Goal: Task Accomplishment & Management: Use online tool/utility

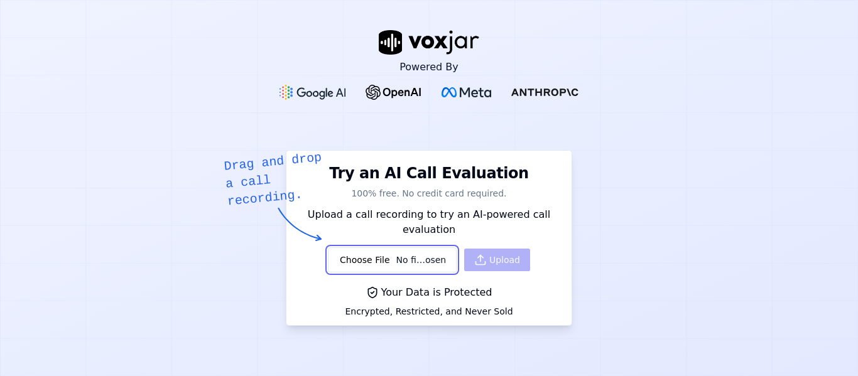
click at [377, 267] on input "file" at bounding box center [392, 259] width 129 height 25
type input "C:\fakepath\Samira.wav"
click at [491, 259] on button "Upload" at bounding box center [497, 260] width 66 height 23
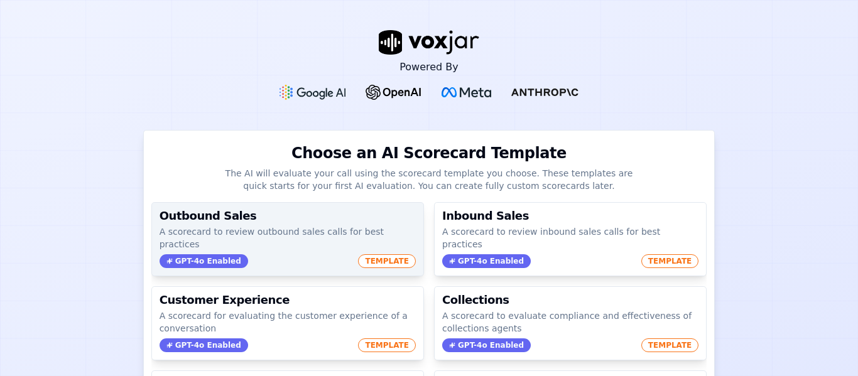
click at [193, 254] on span "GPT-4o Enabled" at bounding box center [203, 261] width 89 height 14
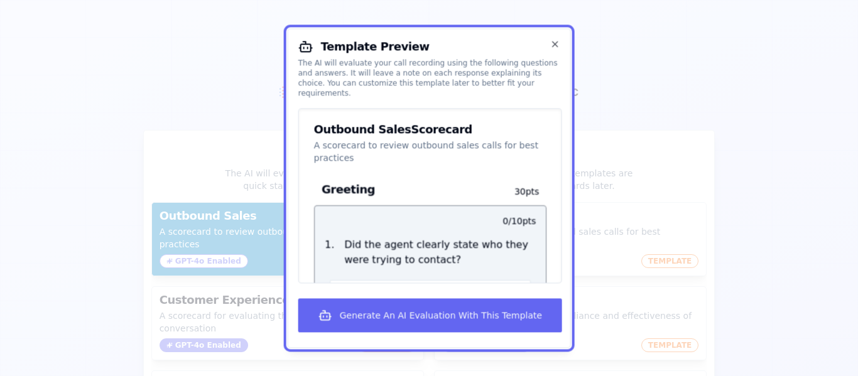
scroll to position [22, 0]
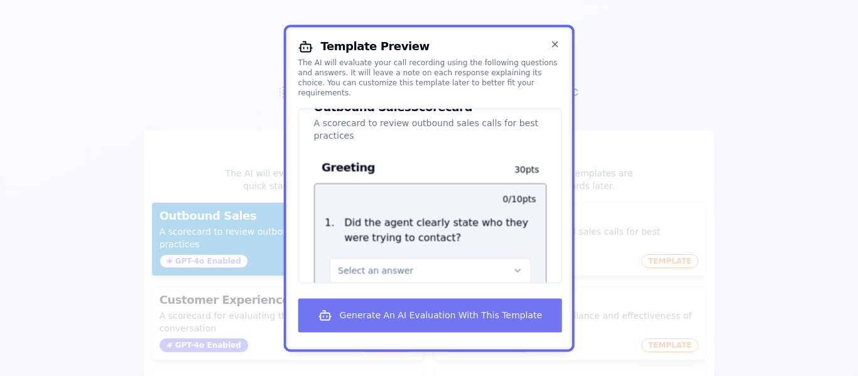
click at [454, 315] on button "Generate An AI Evaluation With This Template" at bounding box center [430, 315] width 264 height 34
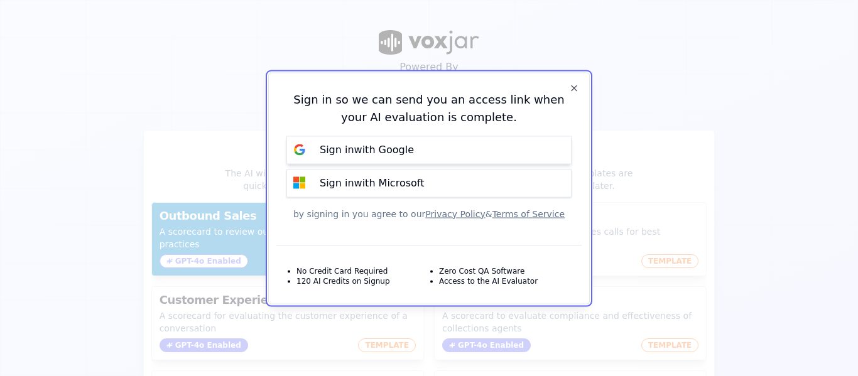
click at [418, 154] on button "Sign in with Google" at bounding box center [428, 150] width 285 height 28
click at [380, 186] on p "Sign in with Microsoft" at bounding box center [372, 183] width 104 height 15
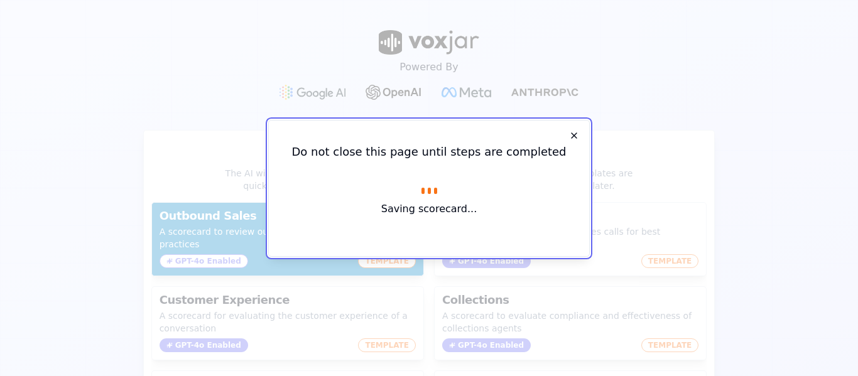
click at [569, 139] on icon "button" at bounding box center [574, 136] width 10 height 10
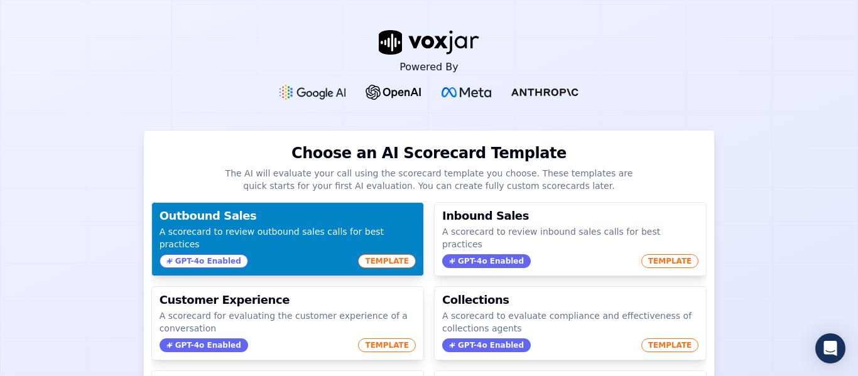
click at [262, 230] on p "A scorecard to review outbound sales calls for best practices" at bounding box center [287, 237] width 256 height 25
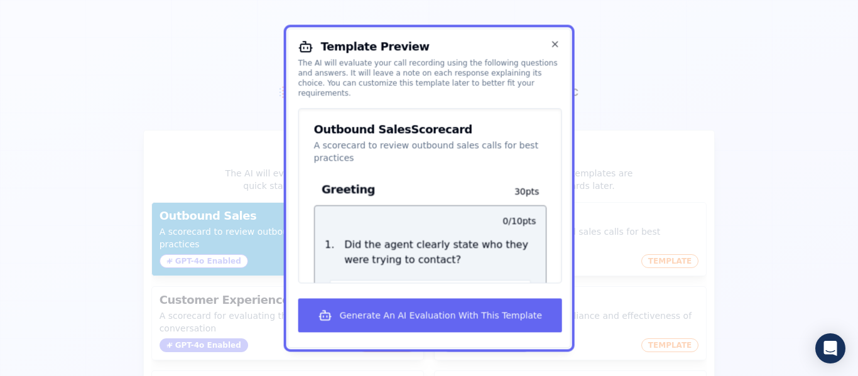
scroll to position [22, 0]
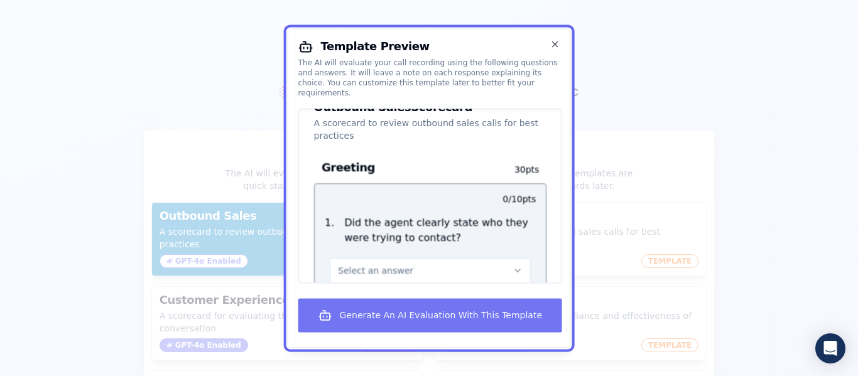
click at [488, 317] on button "Generate An AI Evaluation With This Template" at bounding box center [430, 315] width 264 height 34
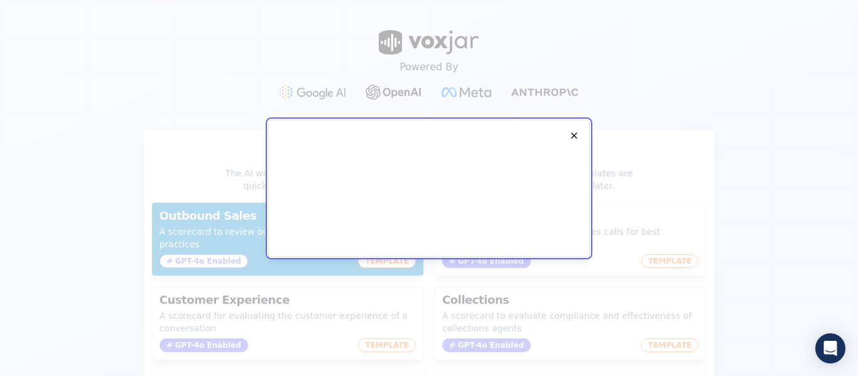
click at [574, 131] on icon "button" at bounding box center [574, 136] width 10 height 10
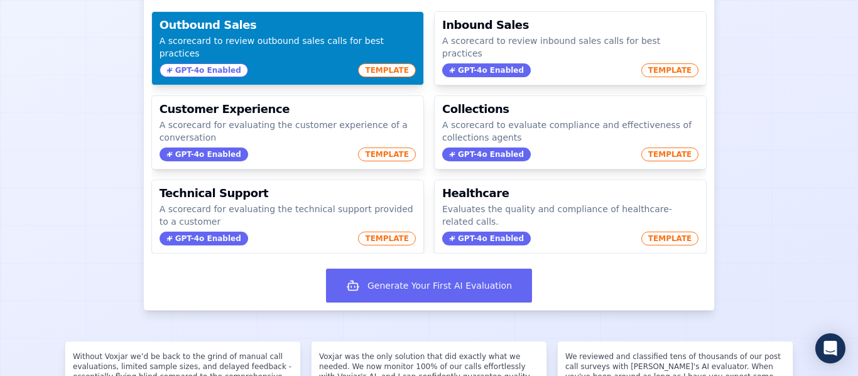
scroll to position [192, 0]
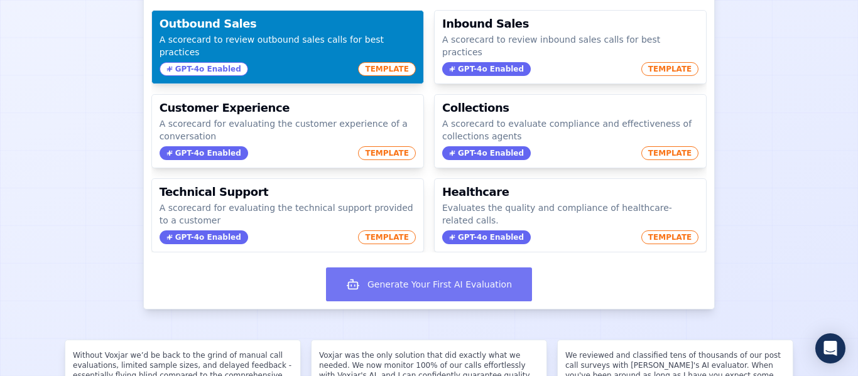
click at [433, 267] on button "Generate Your First AI Evaluation" at bounding box center [429, 284] width 206 height 34
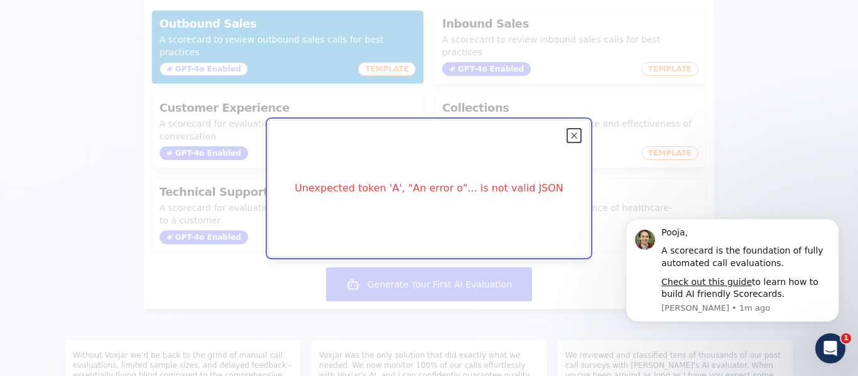
scroll to position [0, 0]
click at [572, 131] on icon "button" at bounding box center [574, 136] width 10 height 10
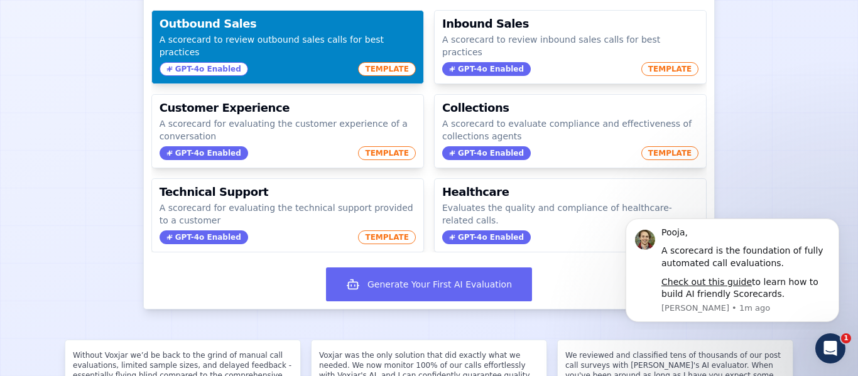
click at [250, 62] on div "GPT-4o Enabled TEMPLATE" at bounding box center [287, 69] width 256 height 14
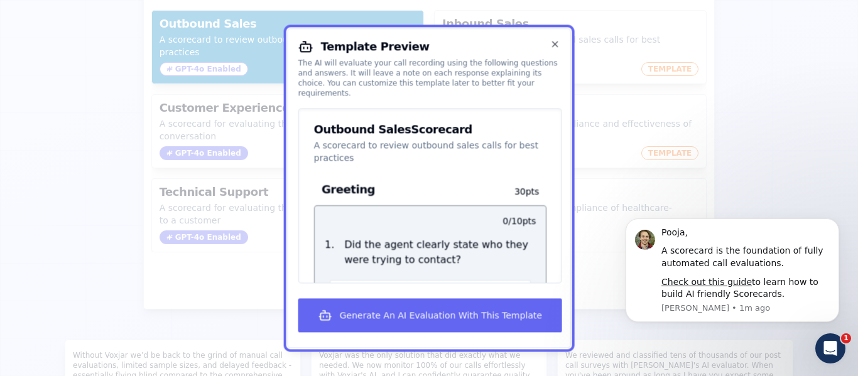
scroll to position [22, 0]
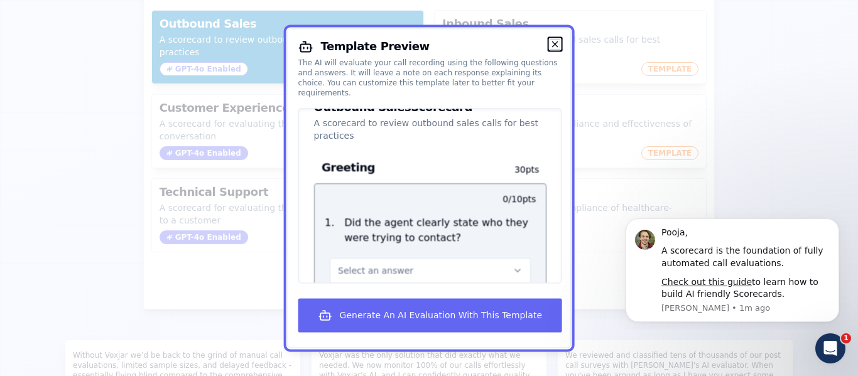
click at [554, 46] on icon "button" at bounding box center [554, 44] width 10 height 10
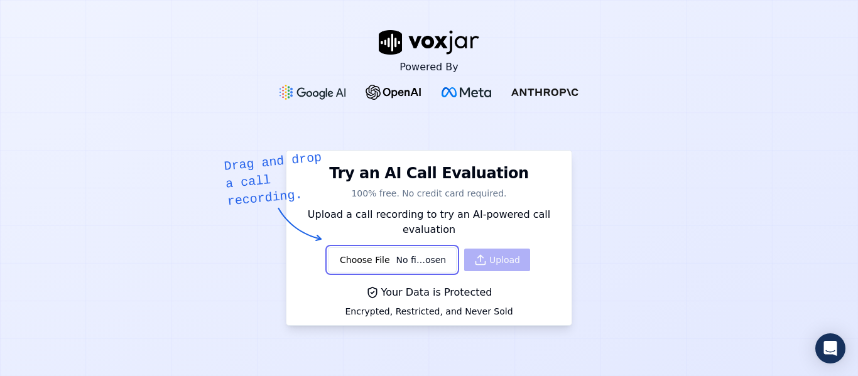
click at [361, 265] on input "file" at bounding box center [392, 259] width 129 height 25
type input "C:\fakepath\[PERSON_NAME].wav"
click at [482, 259] on button "Upload" at bounding box center [497, 260] width 66 height 23
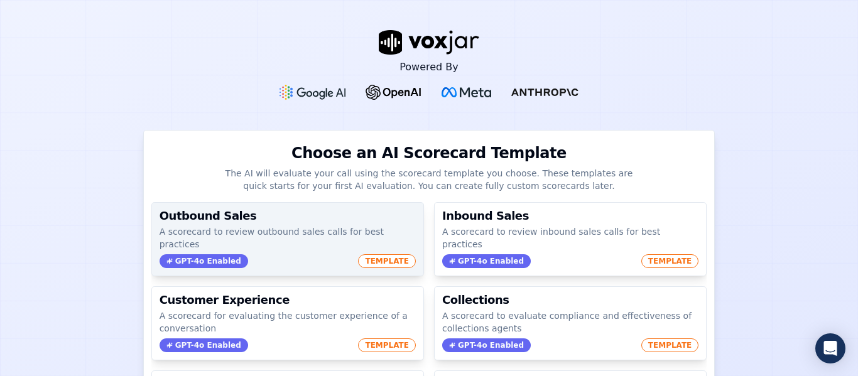
click at [281, 254] on div "GPT-4o Enabled TEMPLATE" at bounding box center [287, 261] width 256 height 14
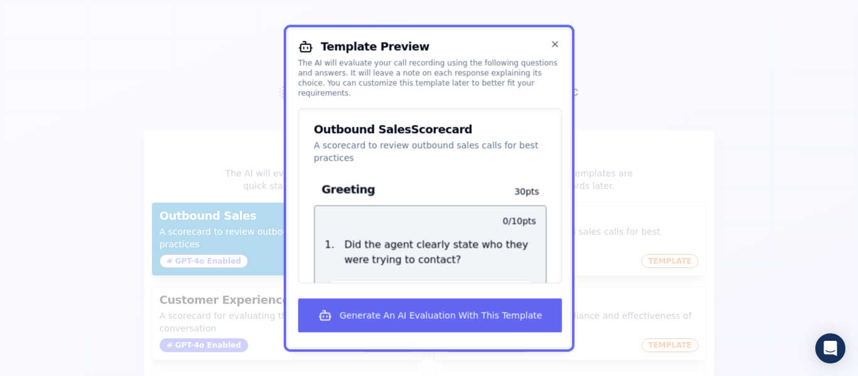
scroll to position [22, 0]
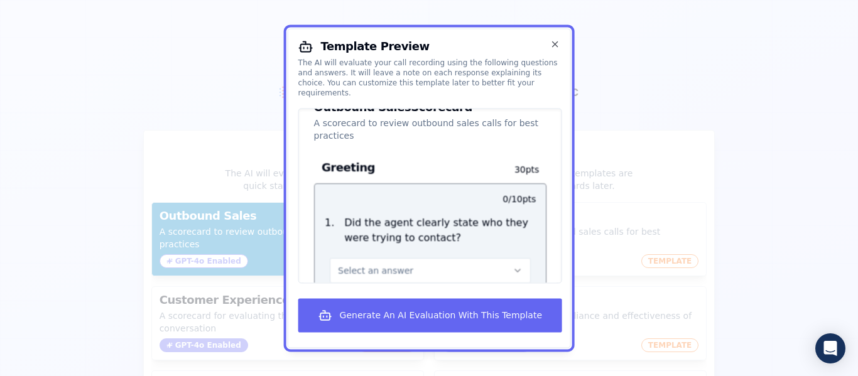
click at [508, 266] on button "Select an answer" at bounding box center [430, 270] width 201 height 25
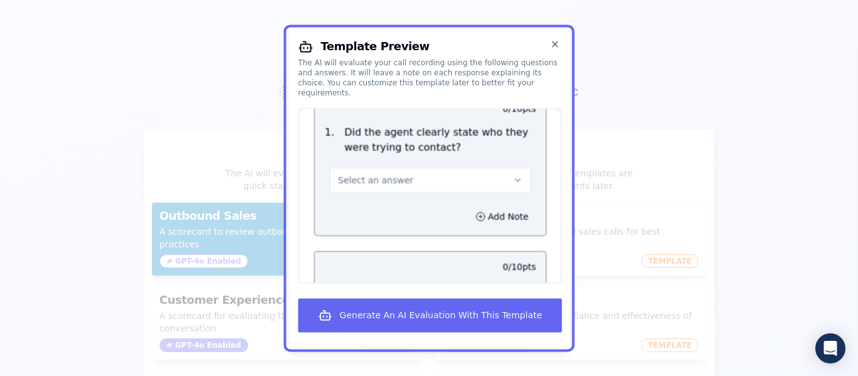
scroll to position [124, 0]
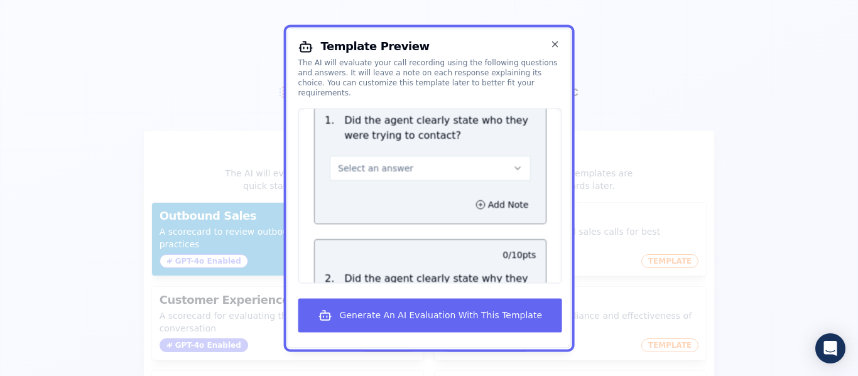
click at [512, 163] on icon "button" at bounding box center [517, 168] width 10 height 10
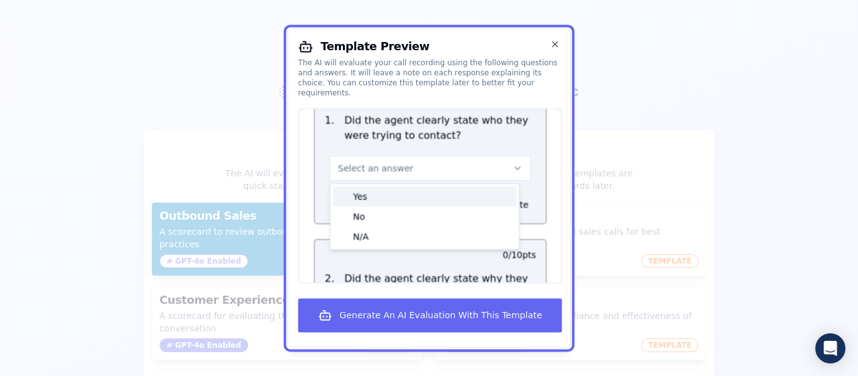
click at [402, 188] on div "Yes" at bounding box center [424, 196] width 183 height 20
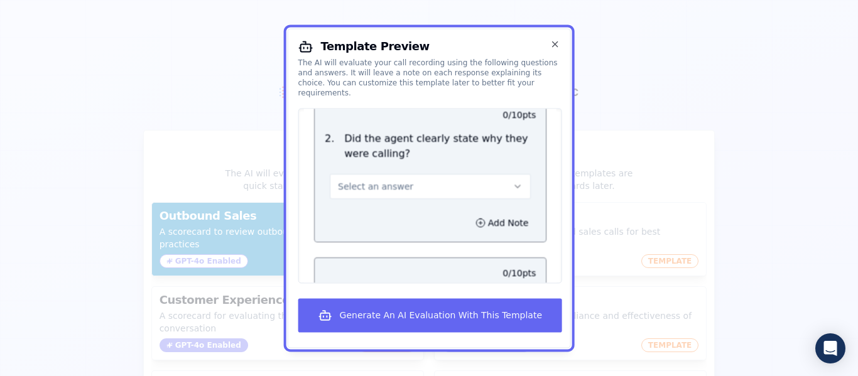
scroll to position [275, 0]
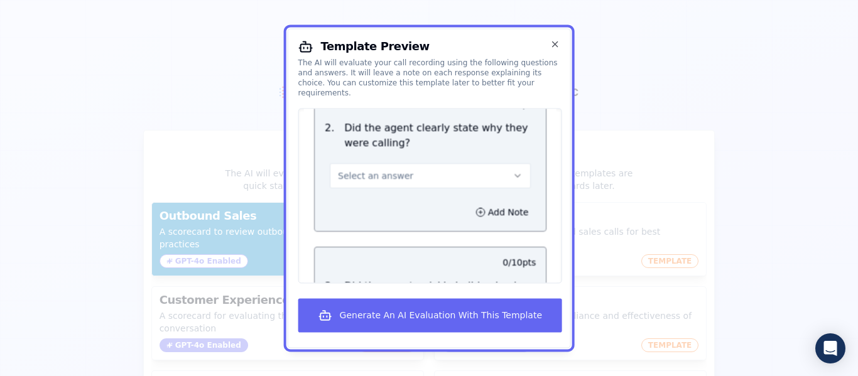
click at [508, 175] on button "Select an answer" at bounding box center [430, 175] width 201 height 25
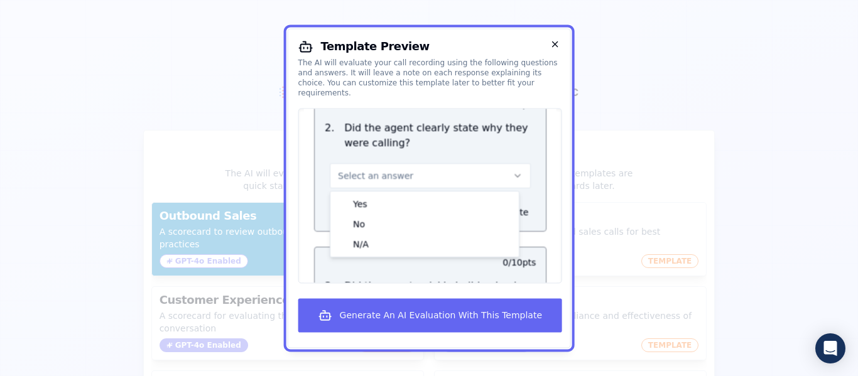
click at [555, 43] on icon "button" at bounding box center [554, 43] width 5 height 5
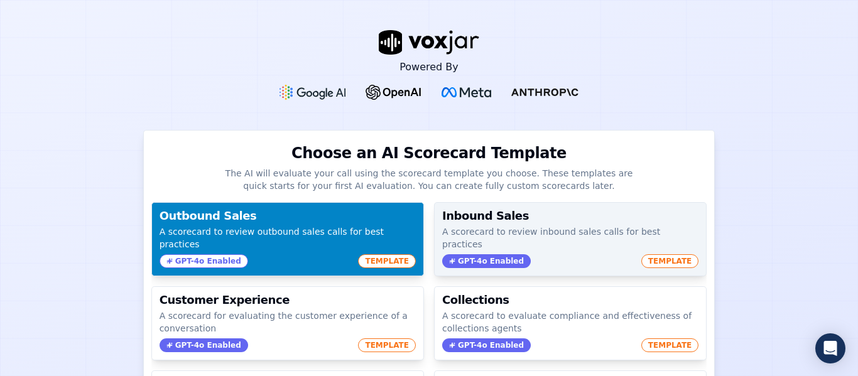
click at [468, 232] on p "A scorecard to review inbound sales calls for best practices" at bounding box center [570, 237] width 256 height 25
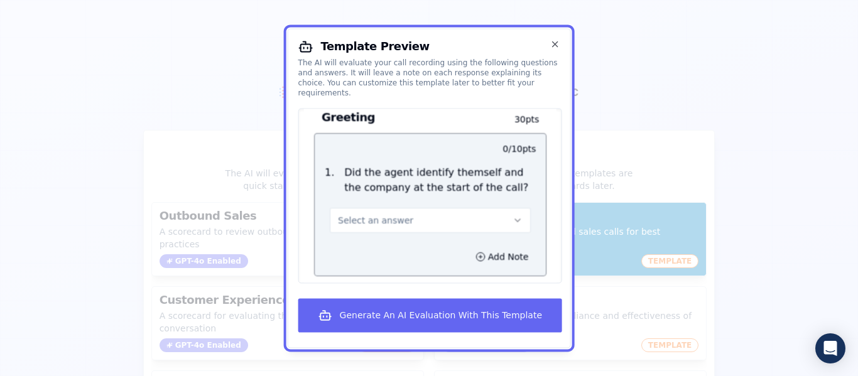
scroll to position [97, 0]
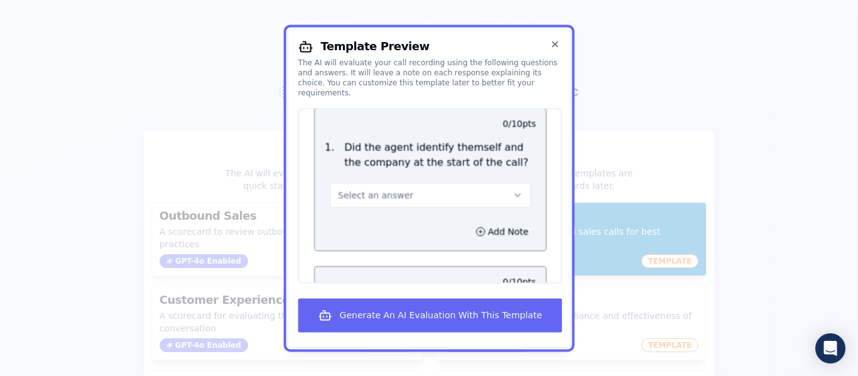
click at [510, 190] on button "Select an answer" at bounding box center [430, 195] width 201 height 25
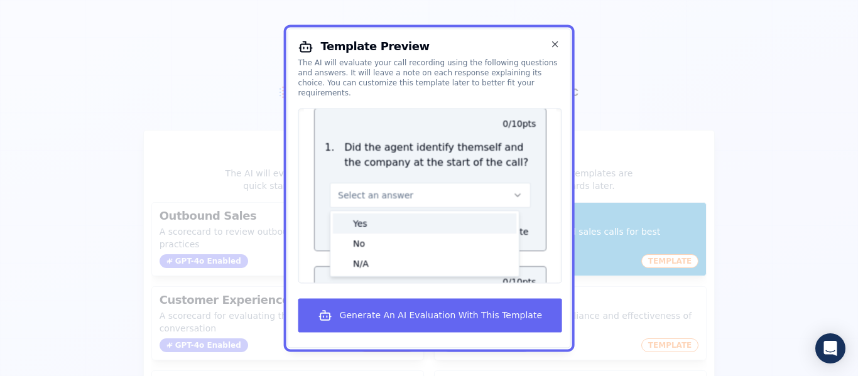
click at [417, 213] on div "Yes" at bounding box center [424, 223] width 183 height 20
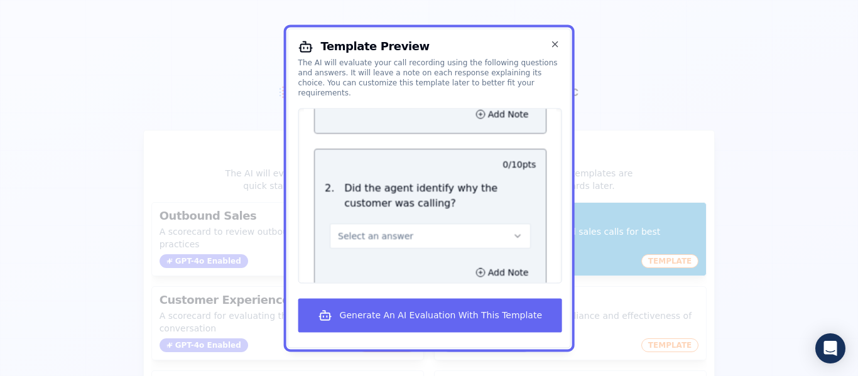
scroll to position [223, 0]
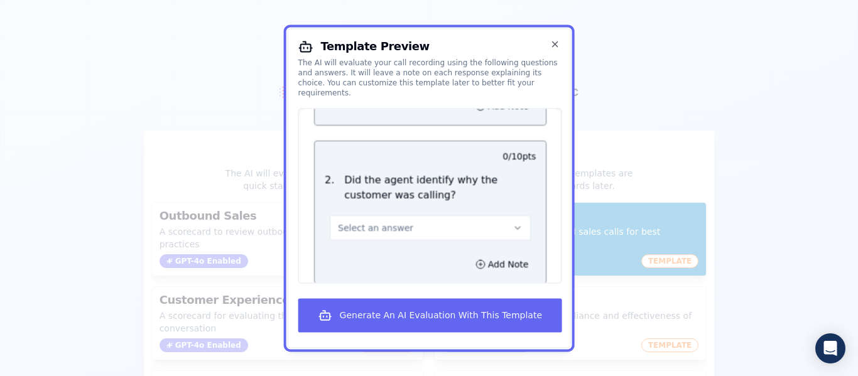
click at [512, 223] on icon "button" at bounding box center [517, 228] width 10 height 10
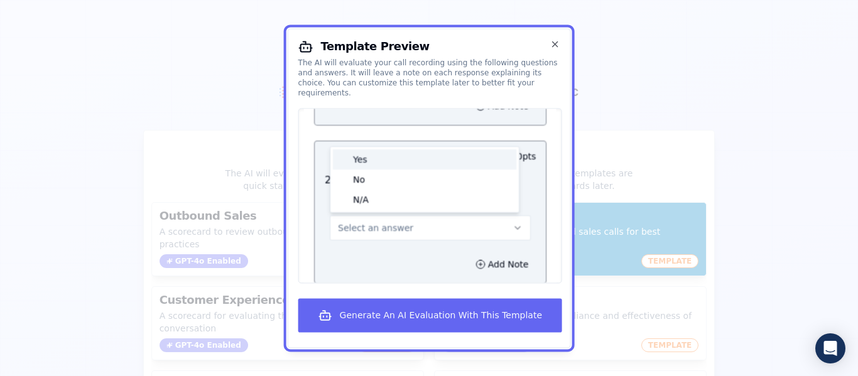
click at [377, 156] on div "Yes" at bounding box center [424, 159] width 183 height 20
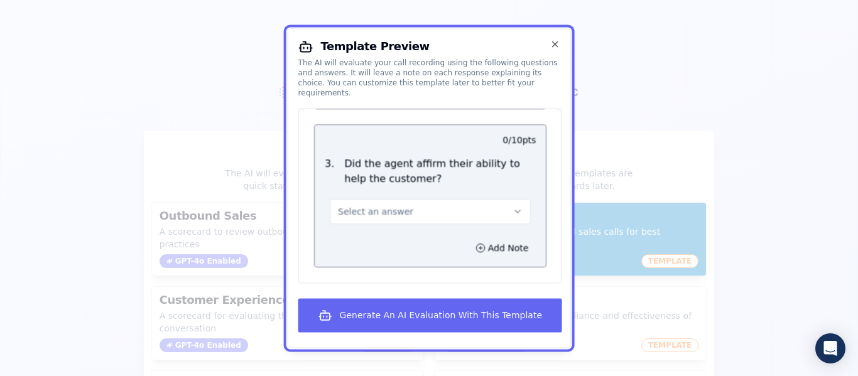
scroll to position [416, 0]
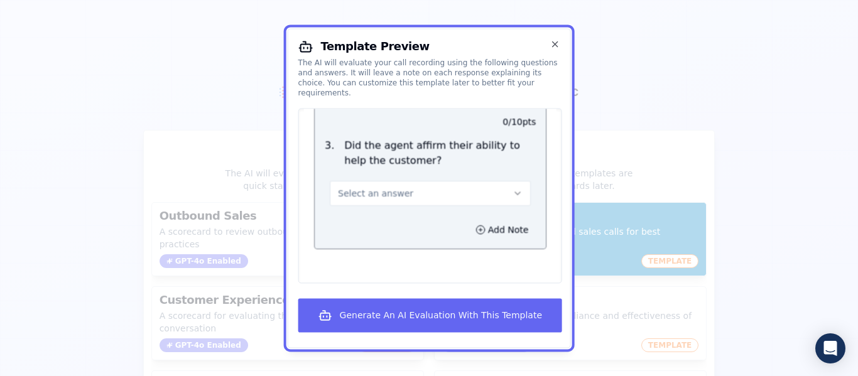
click at [512, 188] on icon "button" at bounding box center [517, 193] width 10 height 10
click at [399, 212] on div "Yes" at bounding box center [424, 222] width 183 height 20
click at [483, 36] on div "Template Preview The AI will evaluate your call recording using the following q…" at bounding box center [429, 188] width 283 height 320
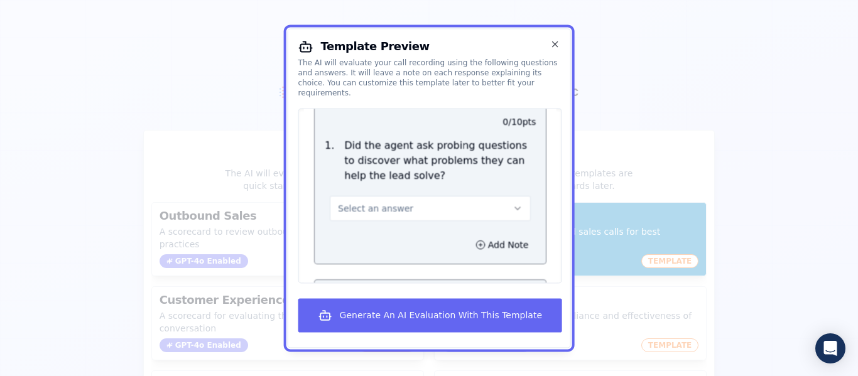
scroll to position [618, 0]
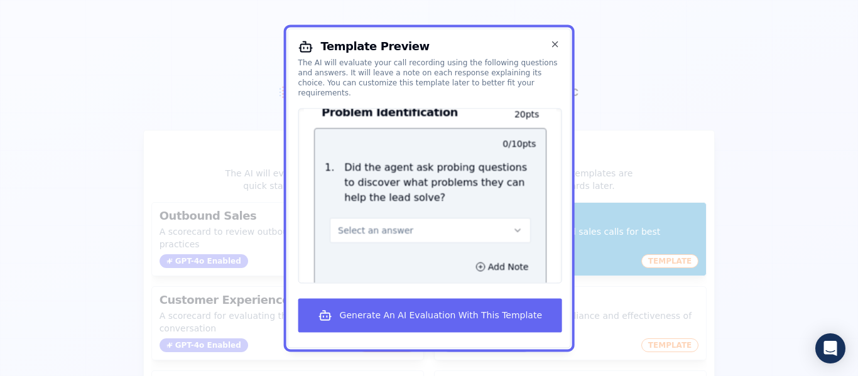
click at [508, 215] on div "Select an answer" at bounding box center [430, 229] width 201 height 28
click at [512, 225] on icon "button" at bounding box center [517, 230] width 10 height 10
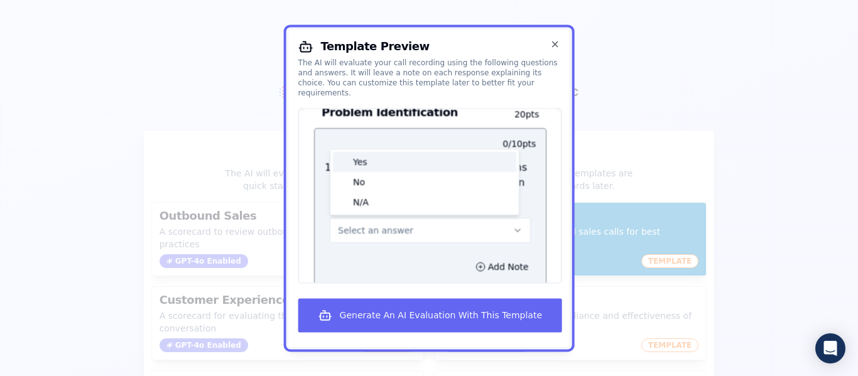
click at [419, 152] on div "Yes" at bounding box center [424, 162] width 183 height 20
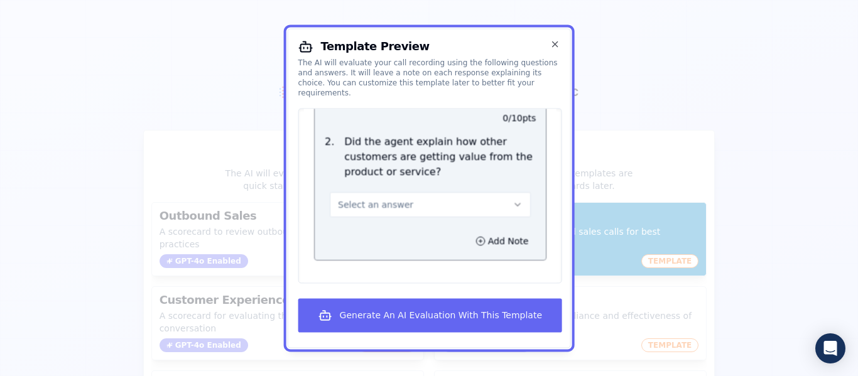
scroll to position [819, 0]
click at [512, 198] on icon "button" at bounding box center [517, 203] width 10 height 10
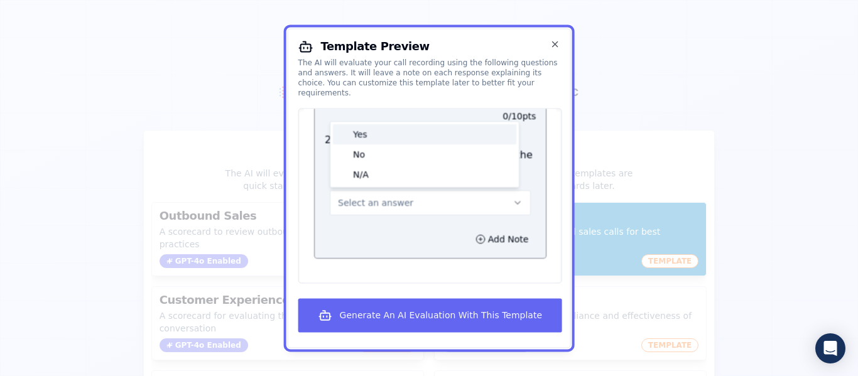
click at [411, 127] on div "Yes" at bounding box center [424, 134] width 183 height 20
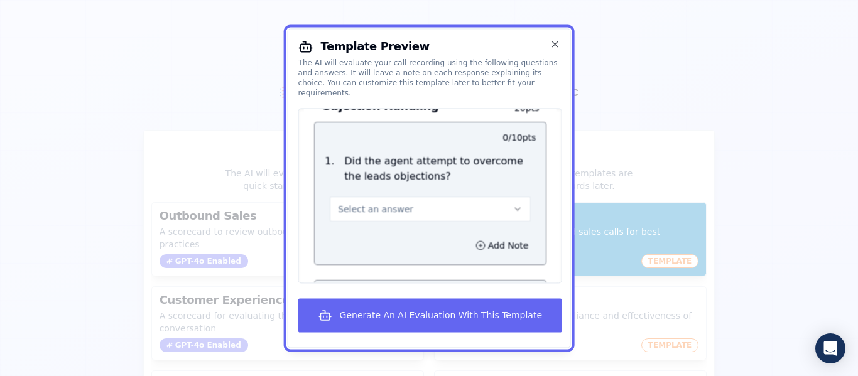
scroll to position [1045, 0]
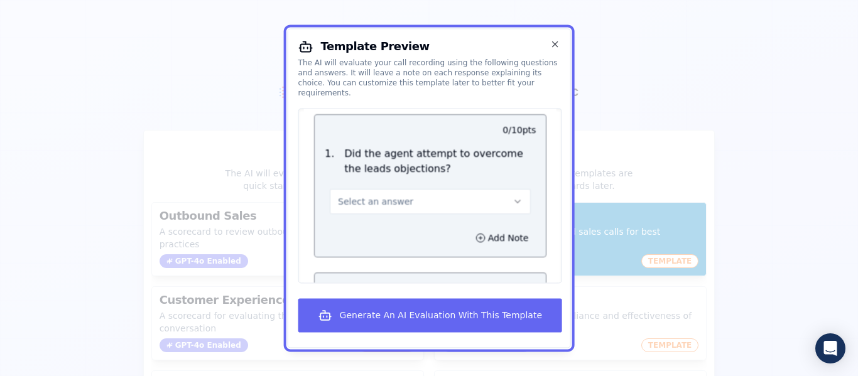
click at [498, 193] on button "Select an answer" at bounding box center [430, 201] width 201 height 25
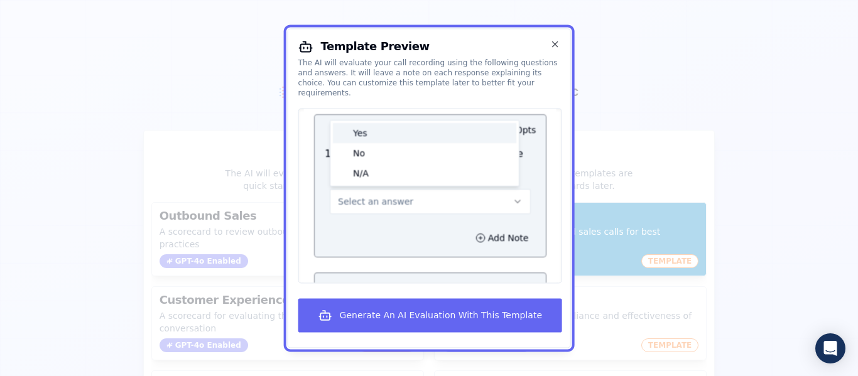
click at [412, 123] on div "Yes" at bounding box center [424, 133] width 183 height 20
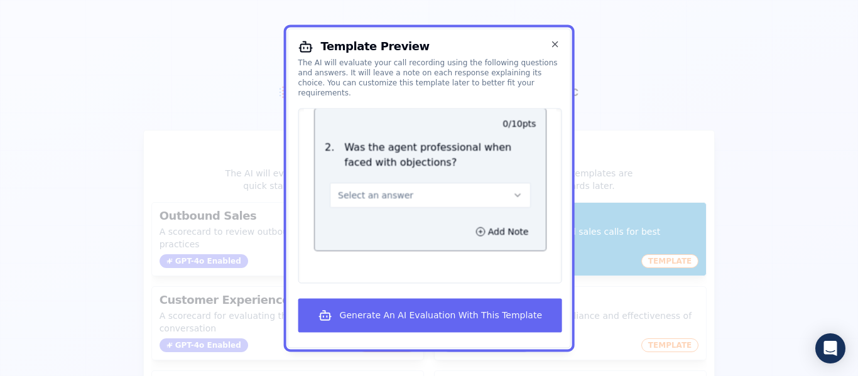
scroll to position [1221, 0]
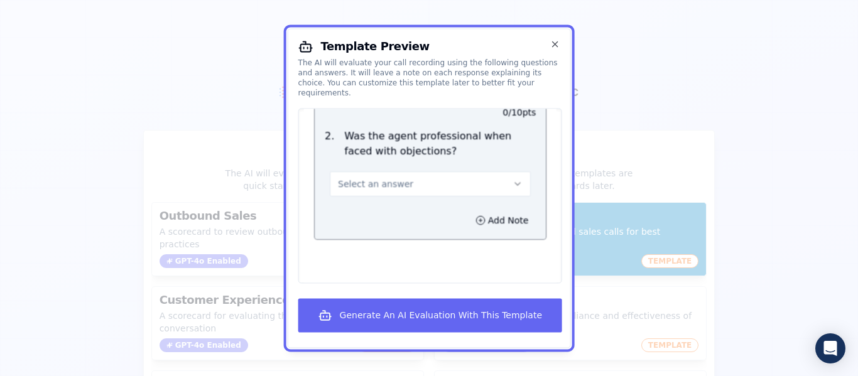
click at [512, 179] on icon "button" at bounding box center [517, 184] width 10 height 10
click at [410, 202] on div "Yes" at bounding box center [424, 212] width 183 height 20
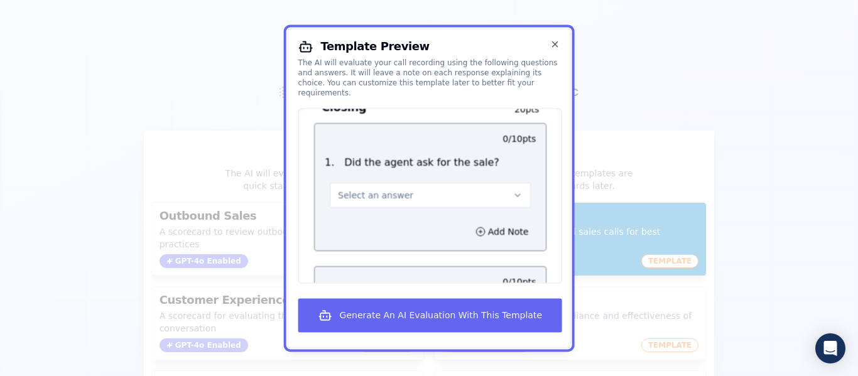
scroll to position [1447, 0]
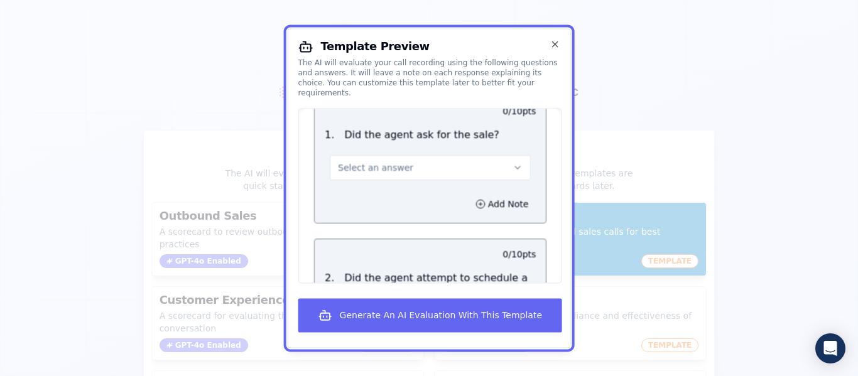
click at [432, 160] on button "Select an answer" at bounding box center [430, 167] width 201 height 25
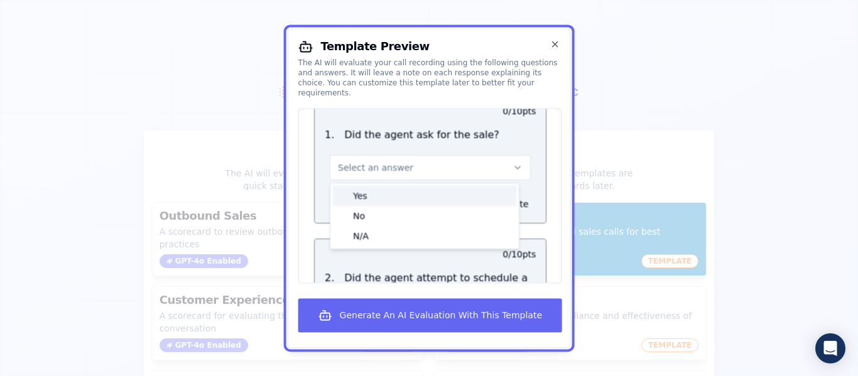
click at [398, 186] on div "Yes" at bounding box center [424, 196] width 183 height 20
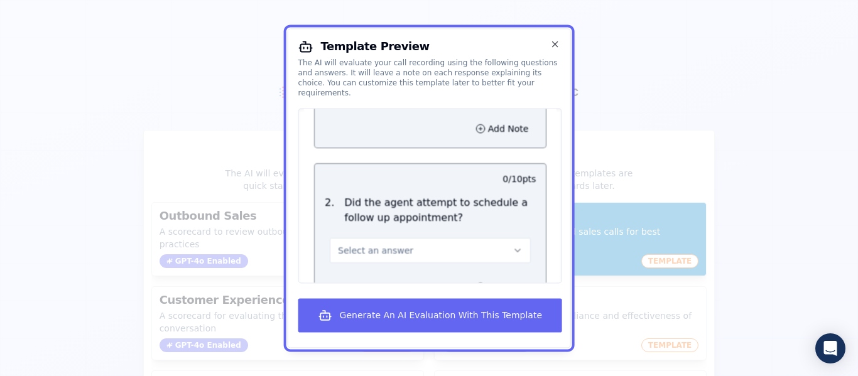
scroll to position [1547, 0]
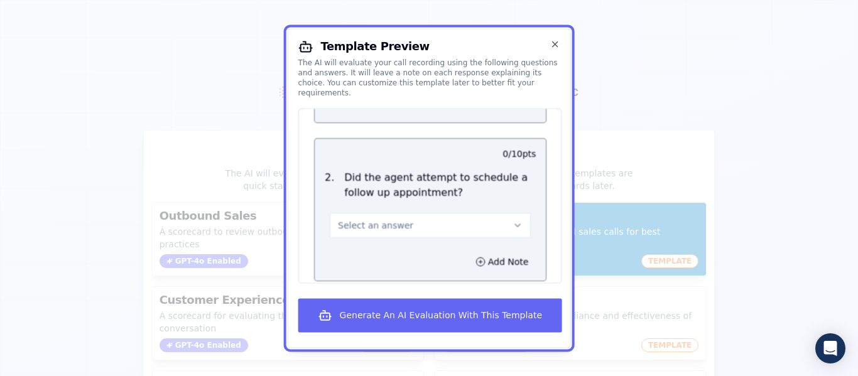
click at [512, 220] on icon "button" at bounding box center [517, 225] width 10 height 10
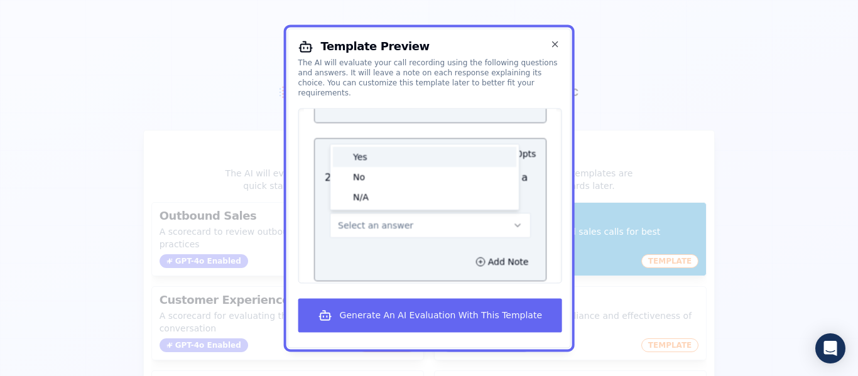
click at [410, 155] on div "Yes" at bounding box center [424, 157] width 183 height 20
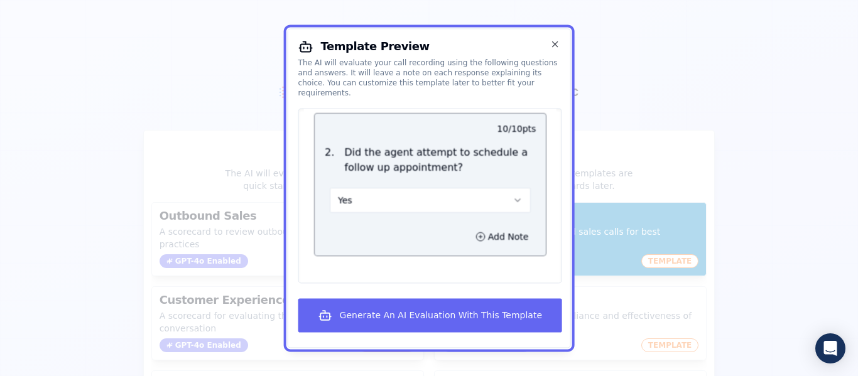
scroll to position [1591, 0]
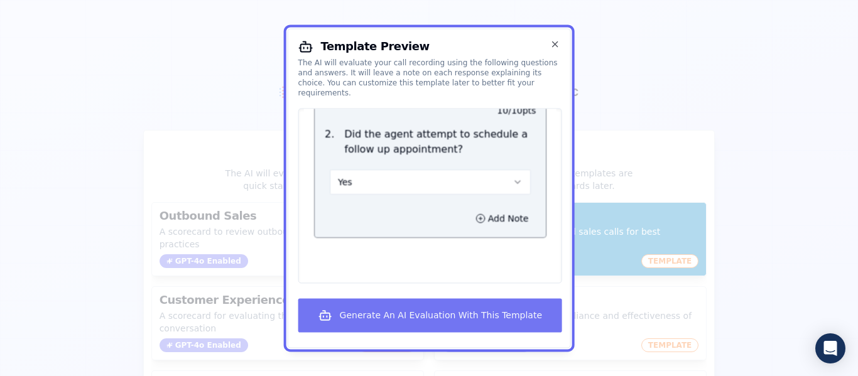
click at [478, 310] on button "Generate An AI Evaluation With This Template" at bounding box center [430, 315] width 264 height 34
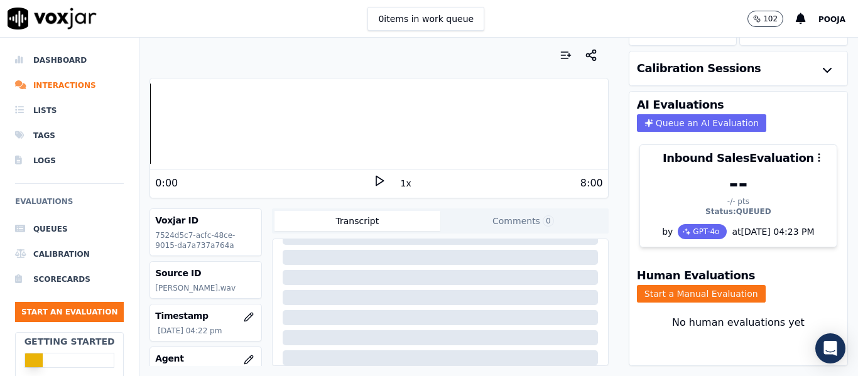
scroll to position [279, 0]
drag, startPoint x: 829, startPoint y: 261, endPoint x: 831, endPoint y: 300, distance: 39.0
click at [831, 300] on div "Human Score -- 0 evaluation s AI Score 0 % 1 evaluation Calibration Sessions AI…" at bounding box center [737, 207] width 239 height 338
click at [181, 280] on div "Source ID Samira.wav" at bounding box center [205, 280] width 111 height 36
click at [376, 181] on polygon at bounding box center [380, 180] width 8 height 9
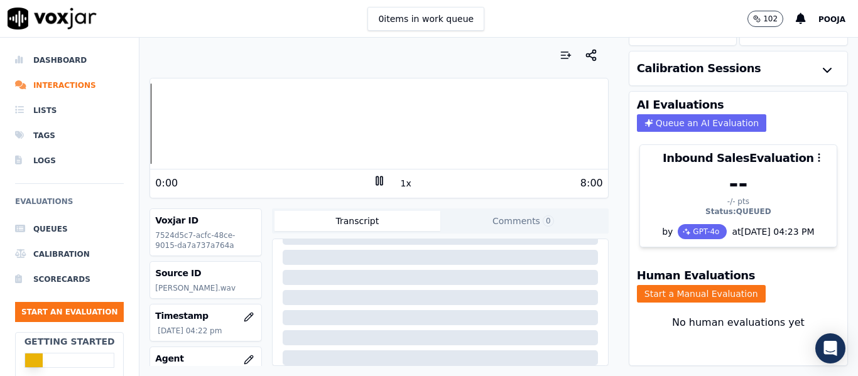
click at [365, 220] on button "Transcript" at bounding box center [357, 221] width 166 height 20
click at [375, 181] on icon at bounding box center [379, 181] width 13 height 13
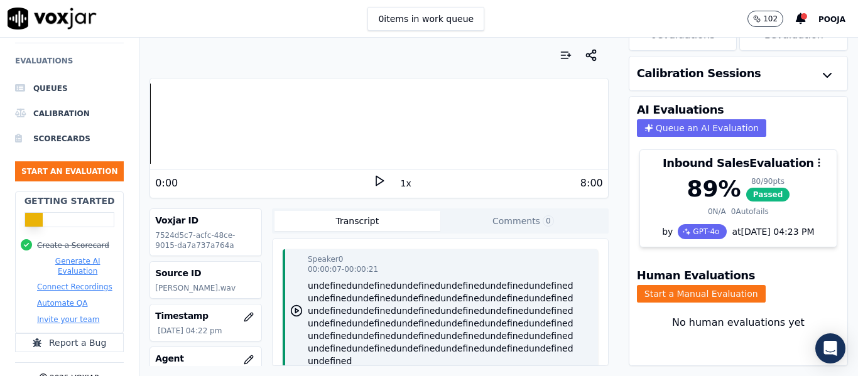
scroll to position [177, 0]
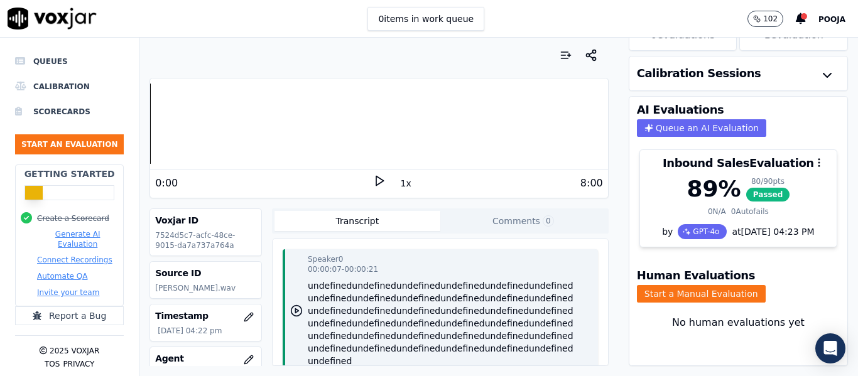
click at [291, 311] on icon "button" at bounding box center [296, 310] width 13 height 13
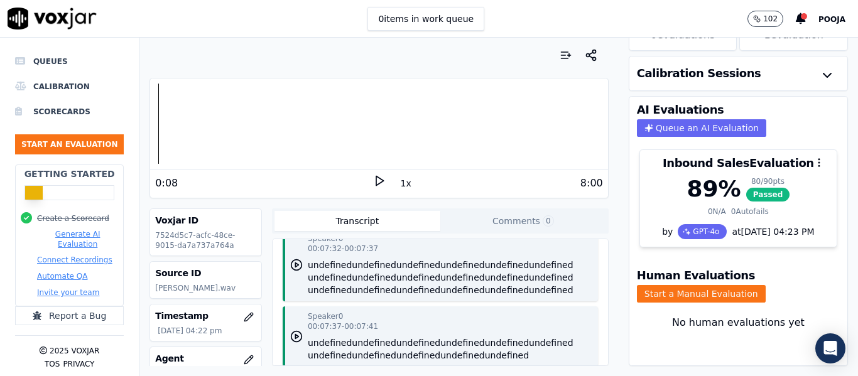
scroll to position [4662, 0]
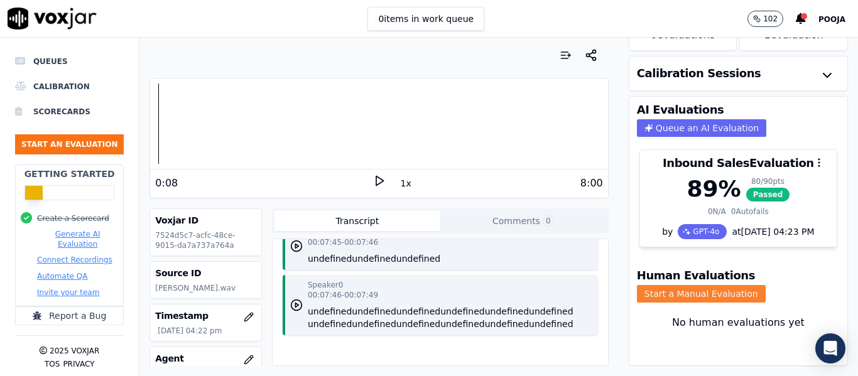
click at [660, 285] on button "Start a Manual Evaluation" at bounding box center [701, 294] width 129 height 18
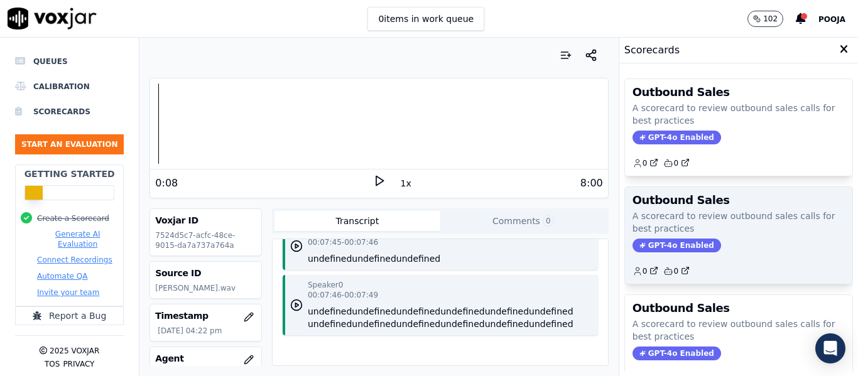
click at [651, 251] on span "GPT-4o Enabled" at bounding box center [676, 246] width 89 height 14
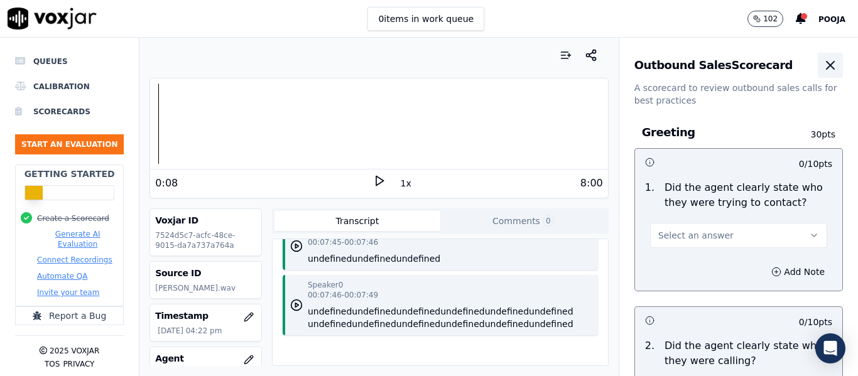
click at [822, 64] on icon "button" at bounding box center [829, 65] width 15 height 15
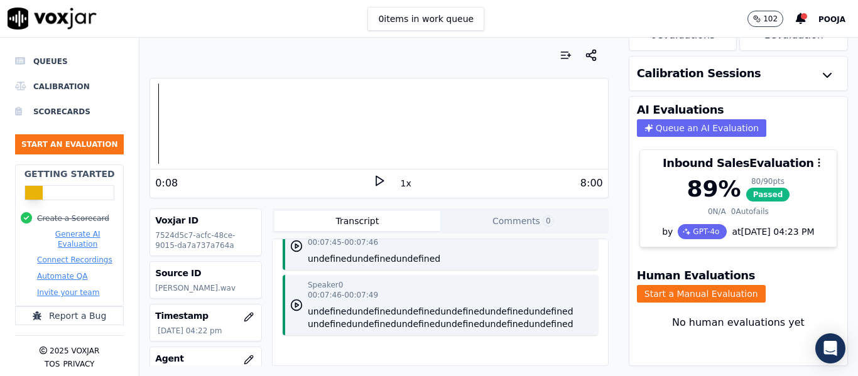
drag, startPoint x: 828, startPoint y: 161, endPoint x: 832, endPoint y: 145, distance: 16.9
click at [832, 145] on div "Human Score -- 0 evaluation s AI Score 89 % 1 evaluation Calibration Sessions A…" at bounding box center [737, 207] width 239 height 338
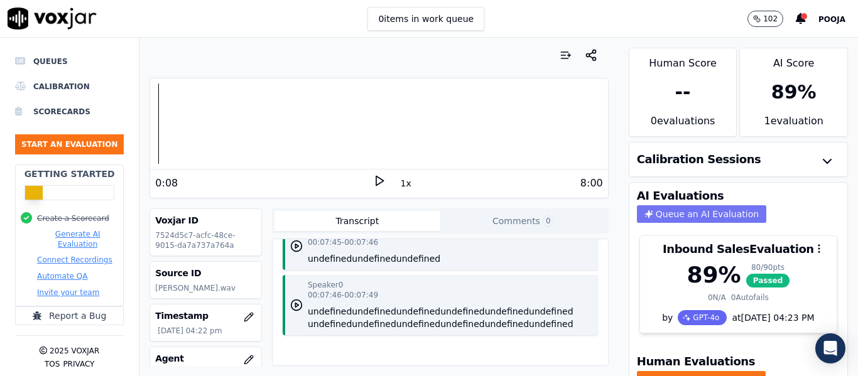
click at [689, 207] on button "Queue an AI Evaluation" at bounding box center [701, 214] width 129 height 18
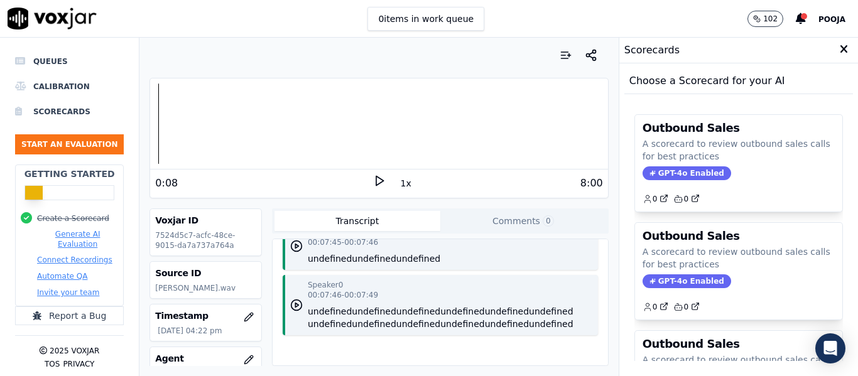
click at [549, 208] on div "Your browser does not support the audio element. 0:08 1x 8:00 Voxjar ID 7524d5c…" at bounding box center [378, 207] width 478 height 338
click at [839, 46] on icon at bounding box center [843, 49] width 8 height 11
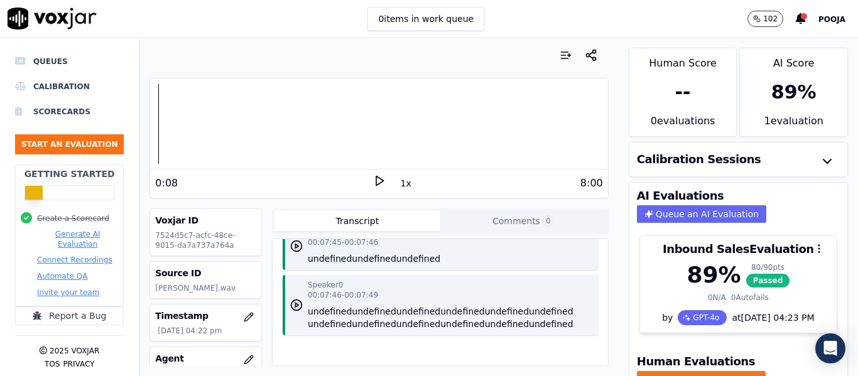
click at [771, 100] on div "89 %" at bounding box center [793, 92] width 45 height 23
click at [68, 99] on li "Scorecards" at bounding box center [69, 111] width 109 height 25
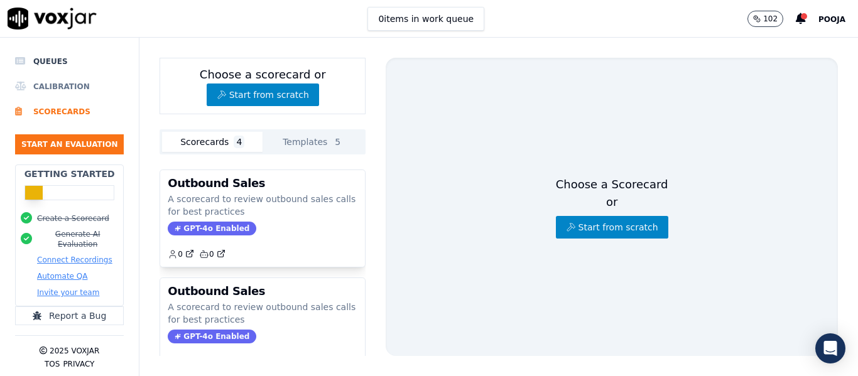
click at [65, 74] on li "Calibration" at bounding box center [69, 86] width 109 height 25
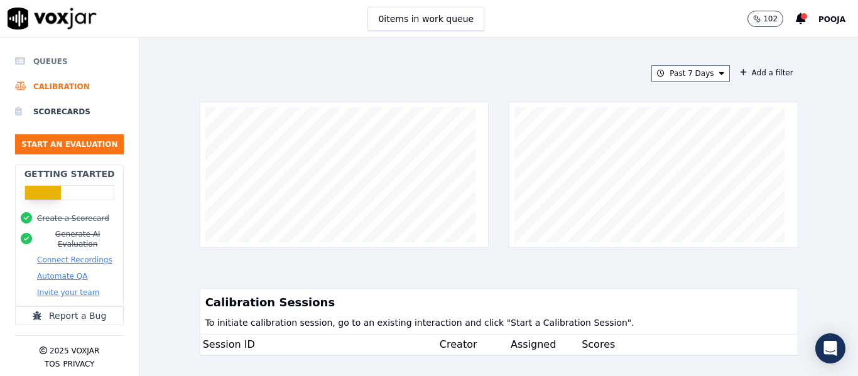
click at [50, 53] on li "Queues" at bounding box center [69, 61] width 109 height 25
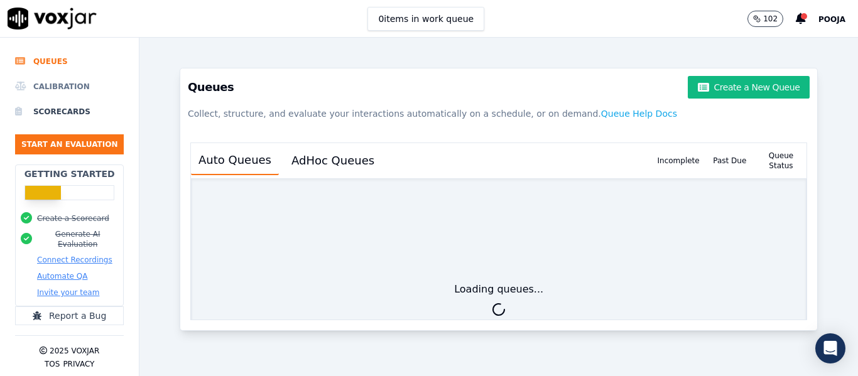
click at [54, 74] on li "Calibration" at bounding box center [69, 86] width 109 height 25
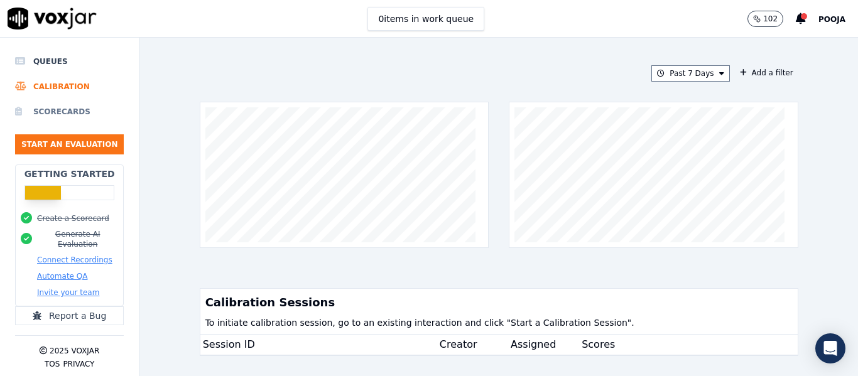
click at [62, 107] on li "Scorecards" at bounding box center [69, 111] width 109 height 25
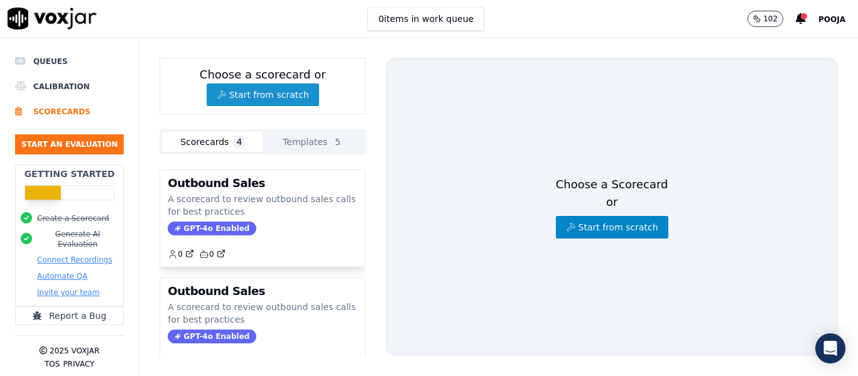
click at [272, 88] on button "Start from scratch" at bounding box center [263, 94] width 112 height 23
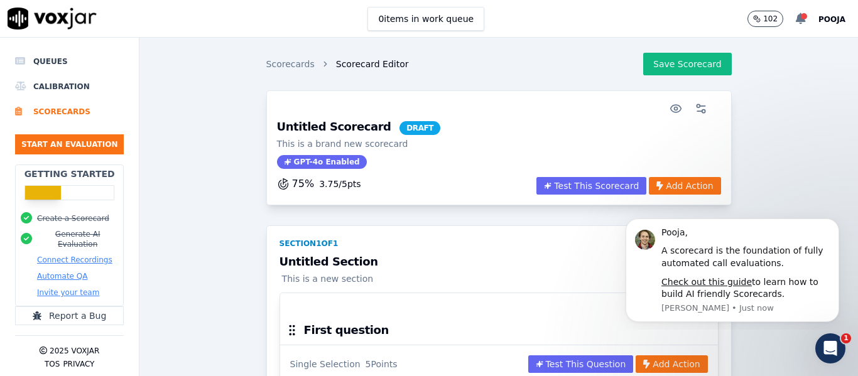
click at [805, 19] on div at bounding box center [803, 16] width 6 height 6
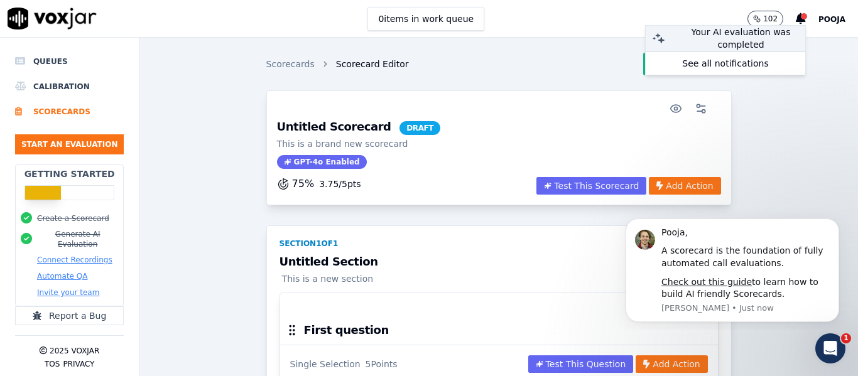
click at [716, 46] on div "Your AI evaluation was completed" at bounding box center [740, 38] width 129 height 25
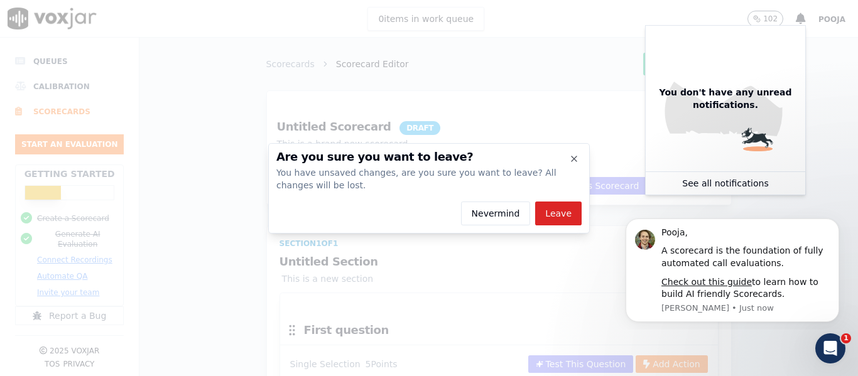
click at [577, 164] on div "Are you sure you want to leave? You have unsaved changes, are you sure you want…" at bounding box center [428, 171] width 305 height 40
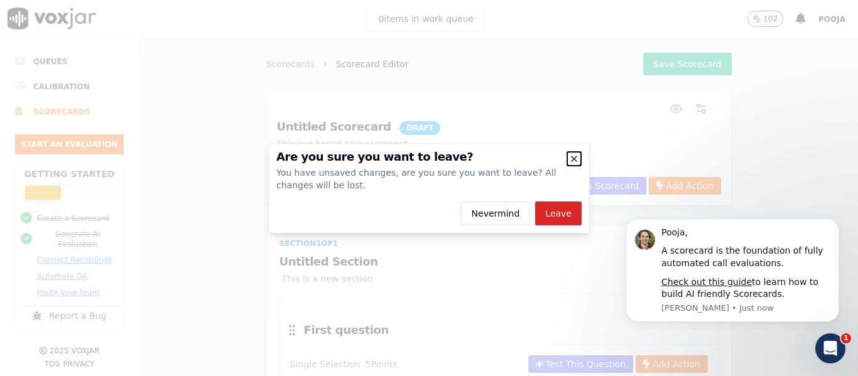
click at [571, 158] on icon "button" at bounding box center [574, 159] width 10 height 10
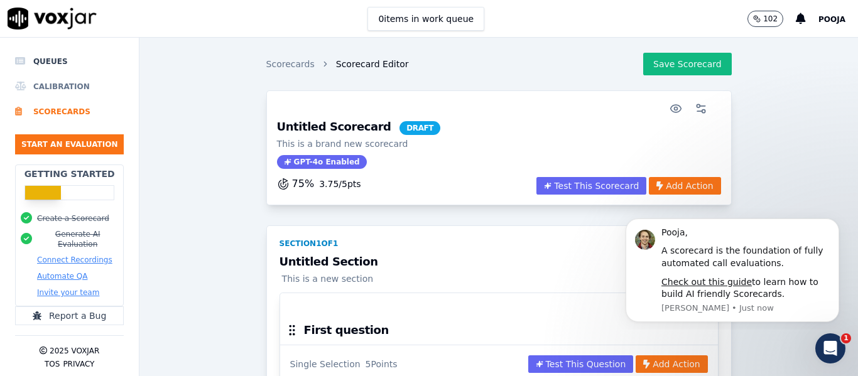
click at [28, 88] on li "Calibration" at bounding box center [69, 86] width 109 height 25
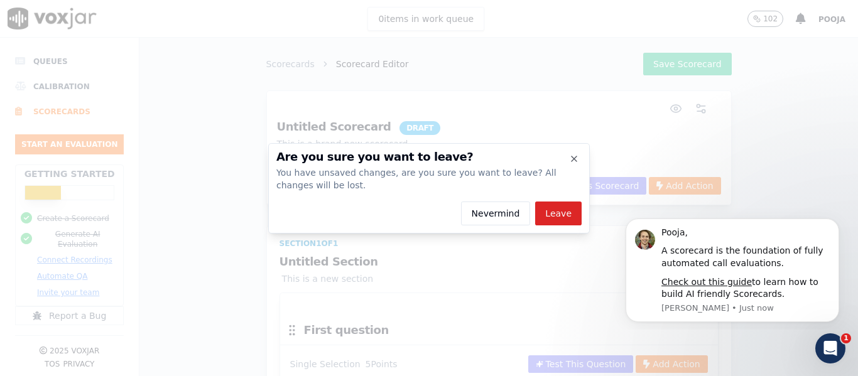
click at [57, 65] on div at bounding box center [429, 188] width 858 height 376
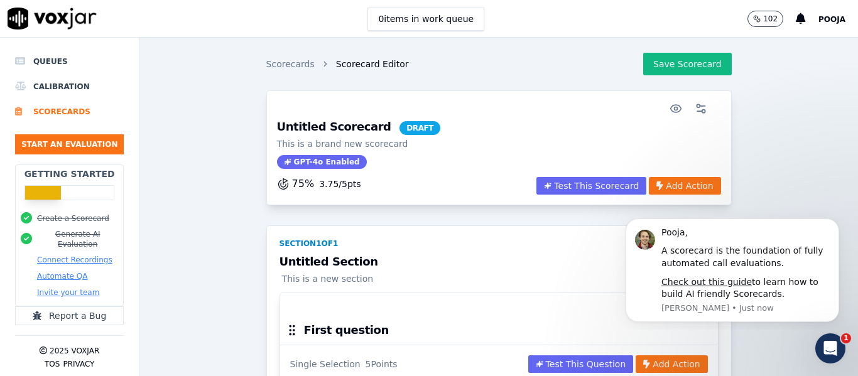
click at [330, 177] on div "75 % 3.75 / 5 pts" at bounding box center [319, 183] width 84 height 15
click at [316, 138] on p "This is a brand new scorecard" at bounding box center [358, 143] width 163 height 13
click at [565, 185] on button "Test This Scorecard" at bounding box center [591, 186] width 110 height 18
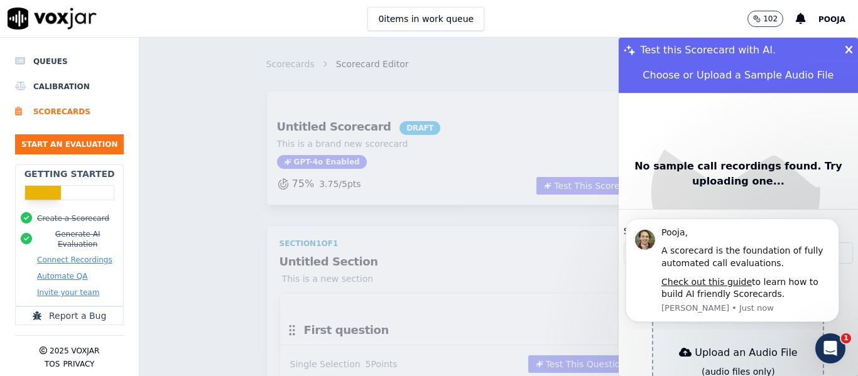
click at [689, 67] on div "Choose or Upload a Sample Audio File" at bounding box center [737, 75] width 201 height 25
click at [814, 48] on div "Test this Scorecard with AI." at bounding box center [737, 50] width 239 height 25
